Goal: Check status: Check status

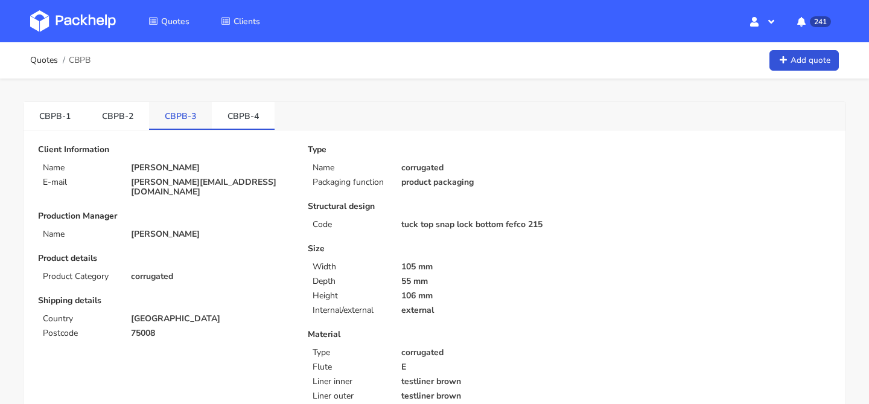
click at [186, 118] on link "CBPB-3" at bounding box center [180, 115] width 63 height 27
click at [121, 117] on link "CBPB-2" at bounding box center [117, 115] width 63 height 27
click at [235, 117] on link "CBPB-4" at bounding box center [243, 115] width 63 height 27
click at [183, 22] on span "Quotes" at bounding box center [175, 21] width 28 height 11
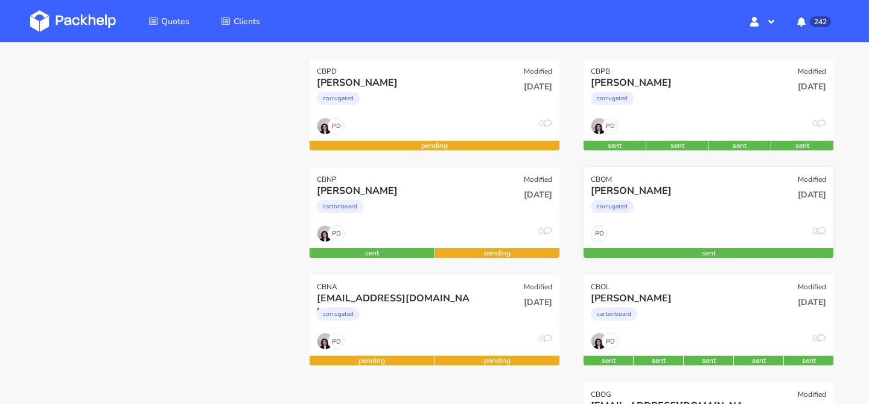
scroll to position [183, 0]
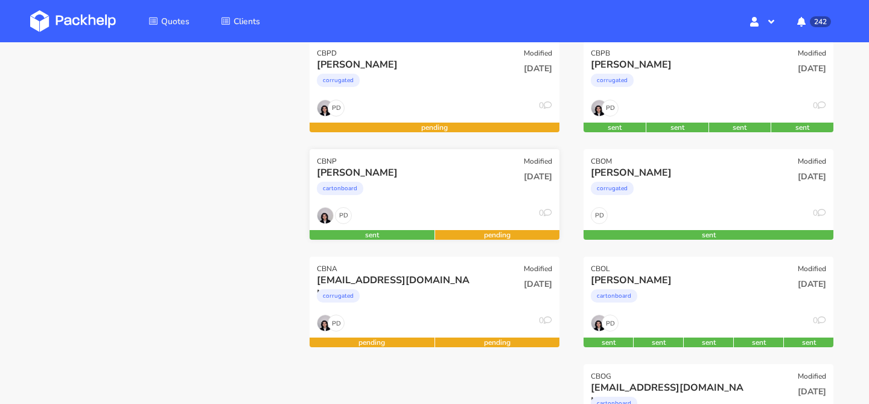
click at [479, 201] on div "[DATE]" at bounding box center [519, 186] width 84 height 41
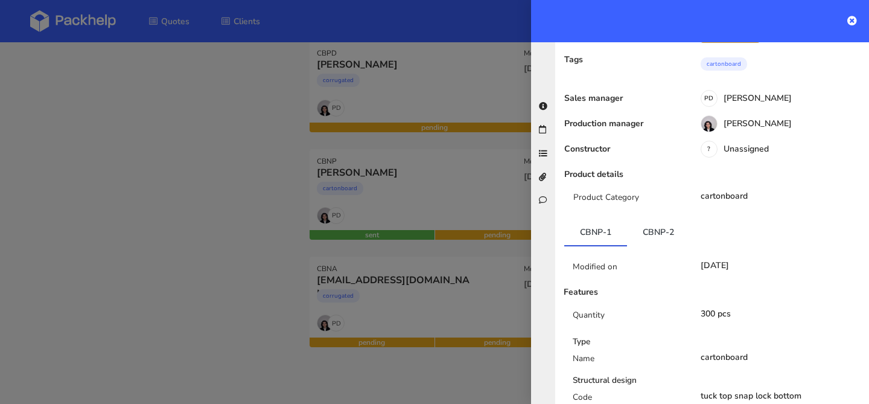
scroll to position [125, 0]
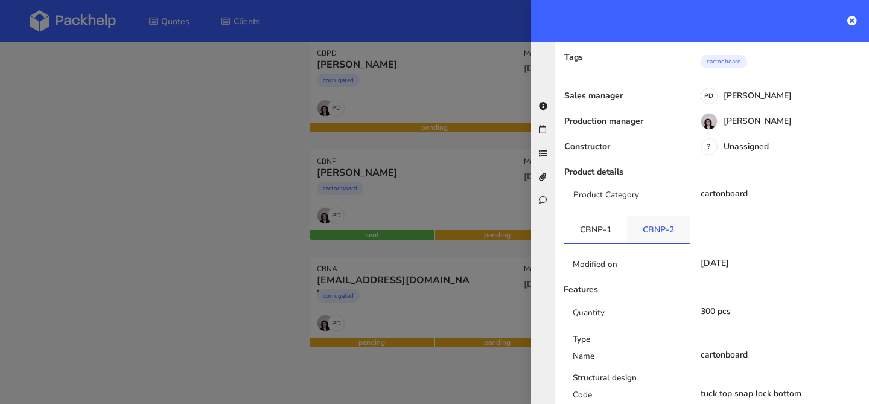
click at [643, 231] on link "CBNP-2" at bounding box center [658, 228] width 63 height 27
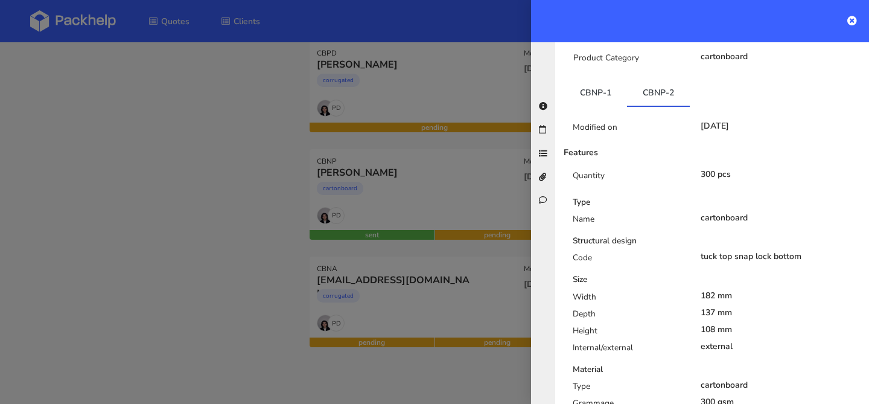
scroll to position [262, 0]
click at [606, 100] on link "CBNP-1" at bounding box center [595, 91] width 63 height 27
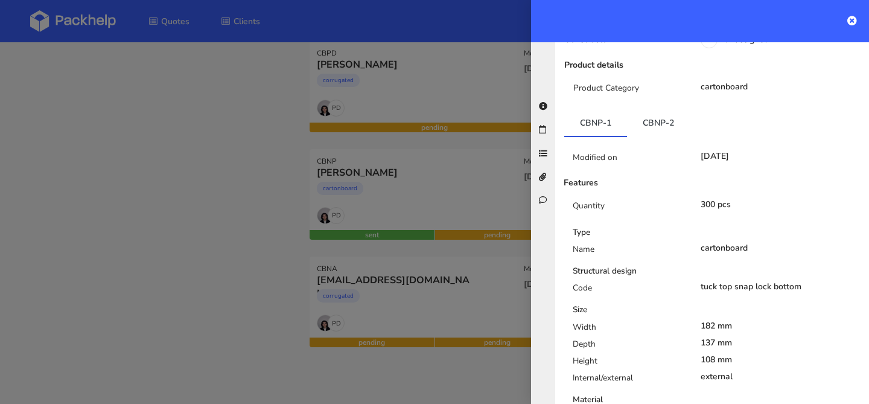
scroll to position [75, 0]
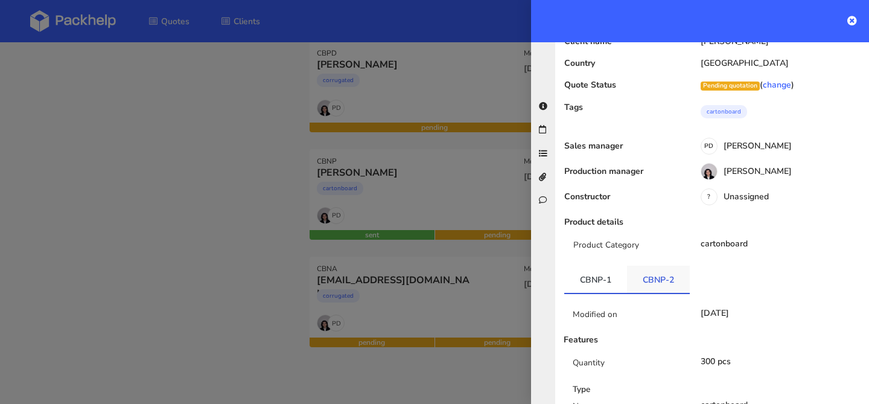
click at [650, 288] on link "CBNP-2" at bounding box center [658, 279] width 63 height 27
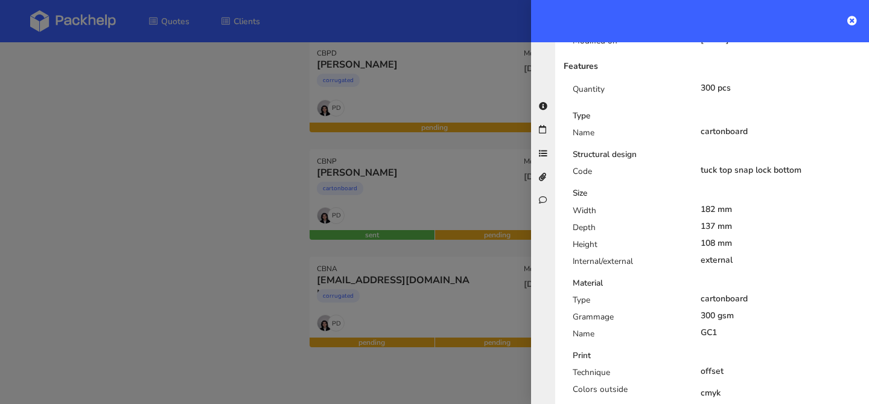
scroll to position [171, 0]
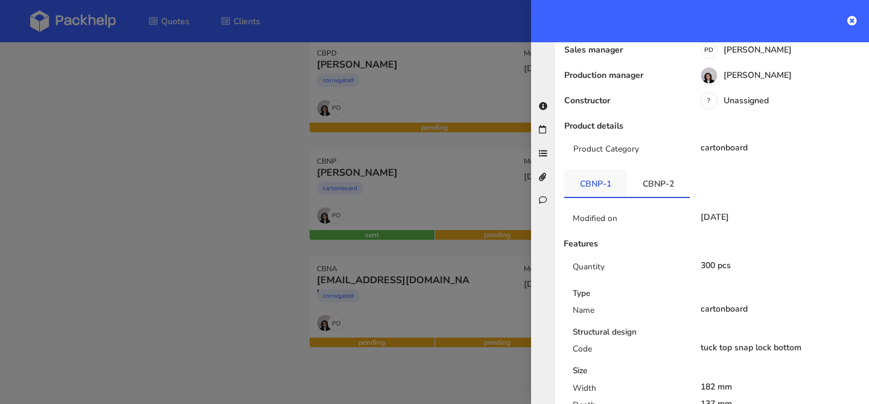
click at [594, 178] on link "CBNP-1" at bounding box center [595, 183] width 63 height 27
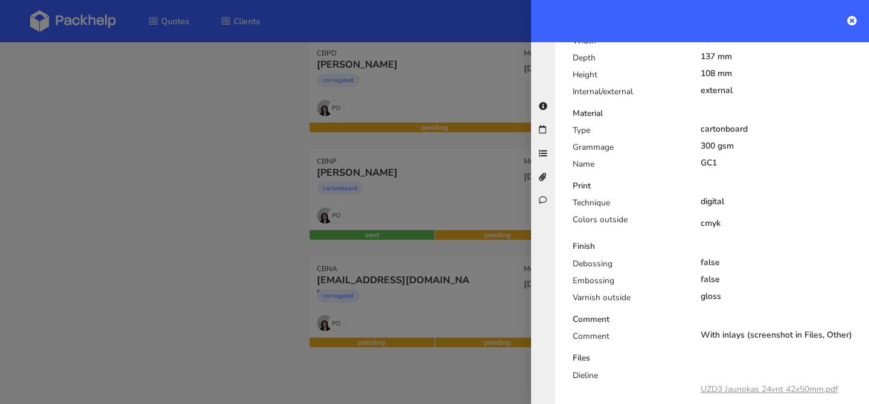
scroll to position [0, 0]
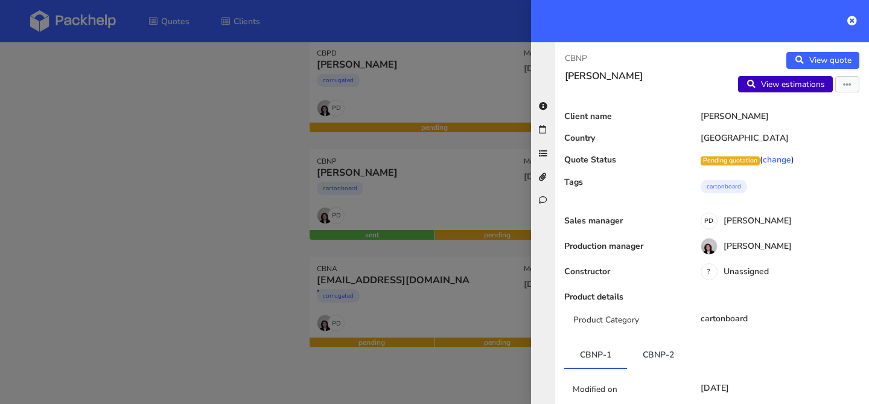
click at [803, 84] on link "View estimations" at bounding box center [785, 84] width 95 height 17
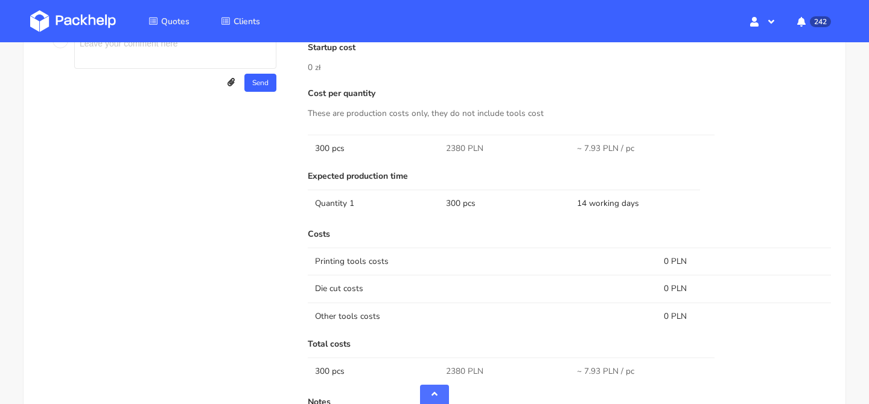
scroll to position [901, 0]
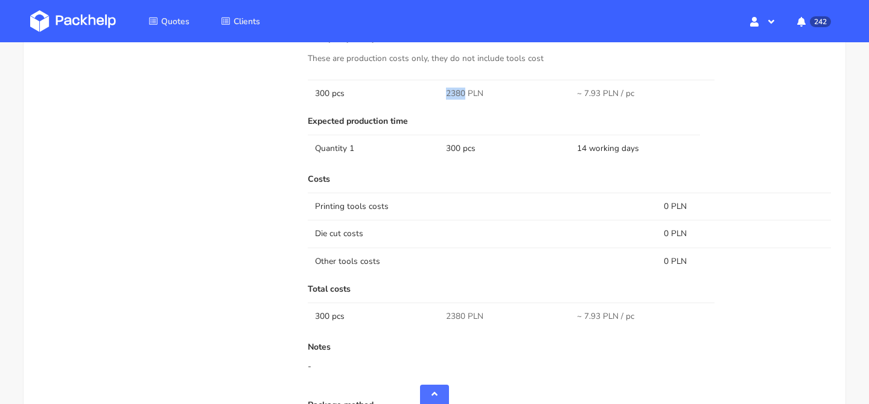
drag, startPoint x: 444, startPoint y: 90, endPoint x: 463, endPoint y: 91, distance: 18.7
click at [463, 91] on td "2380 PLN" at bounding box center [504, 93] width 131 height 27
copy span "2380"
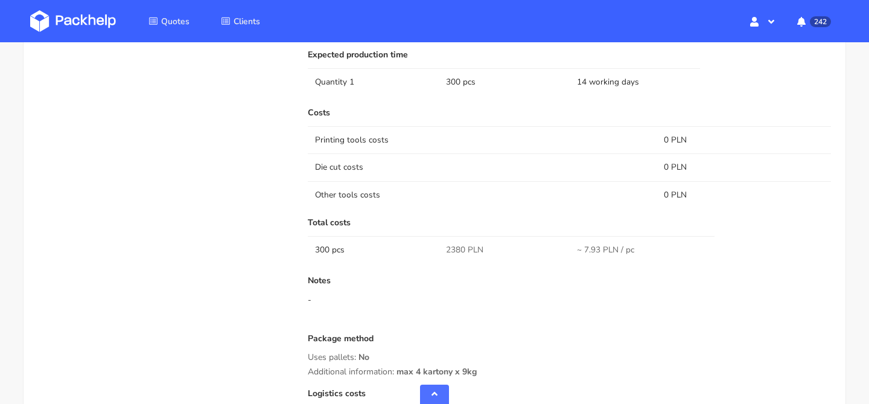
scroll to position [1104, 0]
